Goal: Communication & Community: Share content

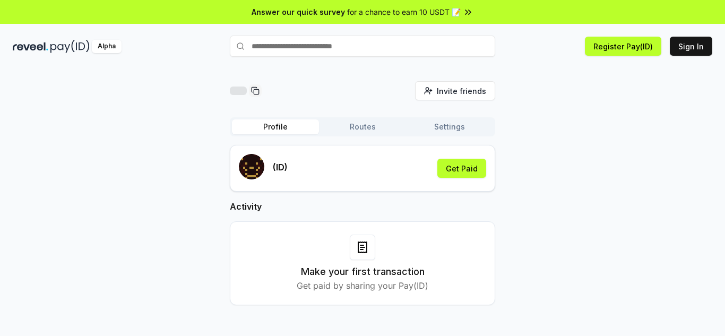
click at [390, 126] on button "Routes" at bounding box center [362, 126] width 87 height 15
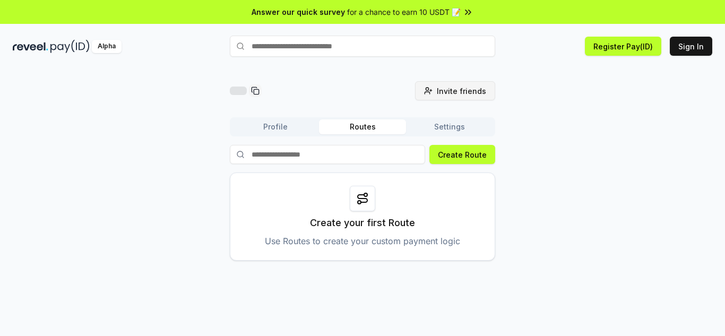
click at [485, 92] on span "Invite friends" at bounding box center [461, 90] width 49 height 11
